Goal: Task Accomplishment & Management: Use online tool/utility

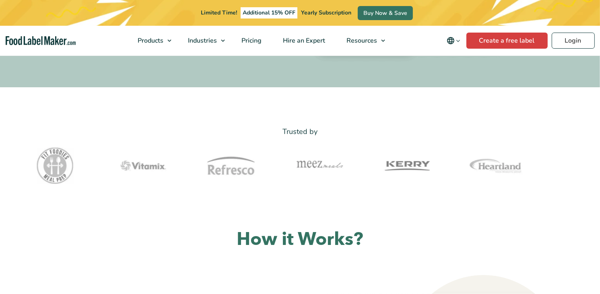
scroll to position [40, 0]
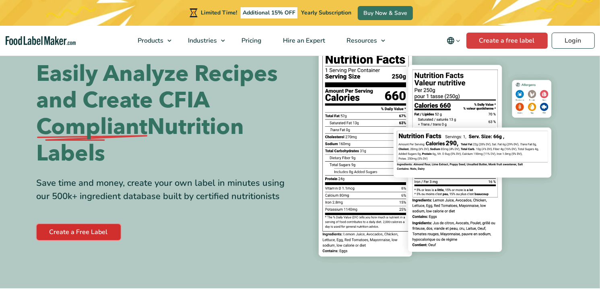
click at [76, 234] on link "Create a Free Label" at bounding box center [79, 232] width 84 height 16
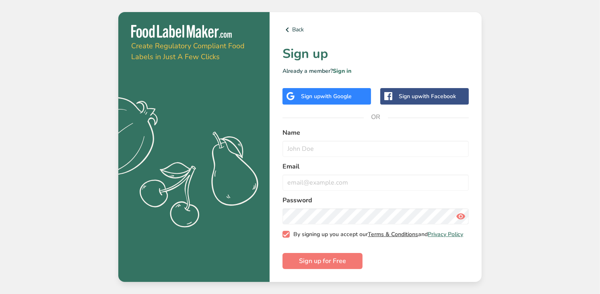
drag, startPoint x: 392, startPoint y: 235, endPoint x: 380, endPoint y: 233, distance: 11.8
drag, startPoint x: 327, startPoint y: 266, endPoint x: 285, endPoint y: 223, distance: 60.3
drag, startPoint x: 201, startPoint y: 180, endPoint x: 70, endPoint y: 74, distance: 168.8
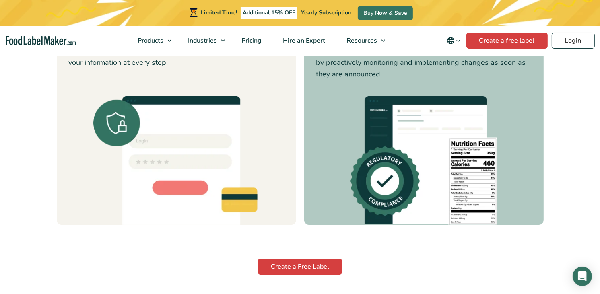
scroll to position [2776, 0]
